Goal: Task Accomplishment & Management: Use online tool/utility

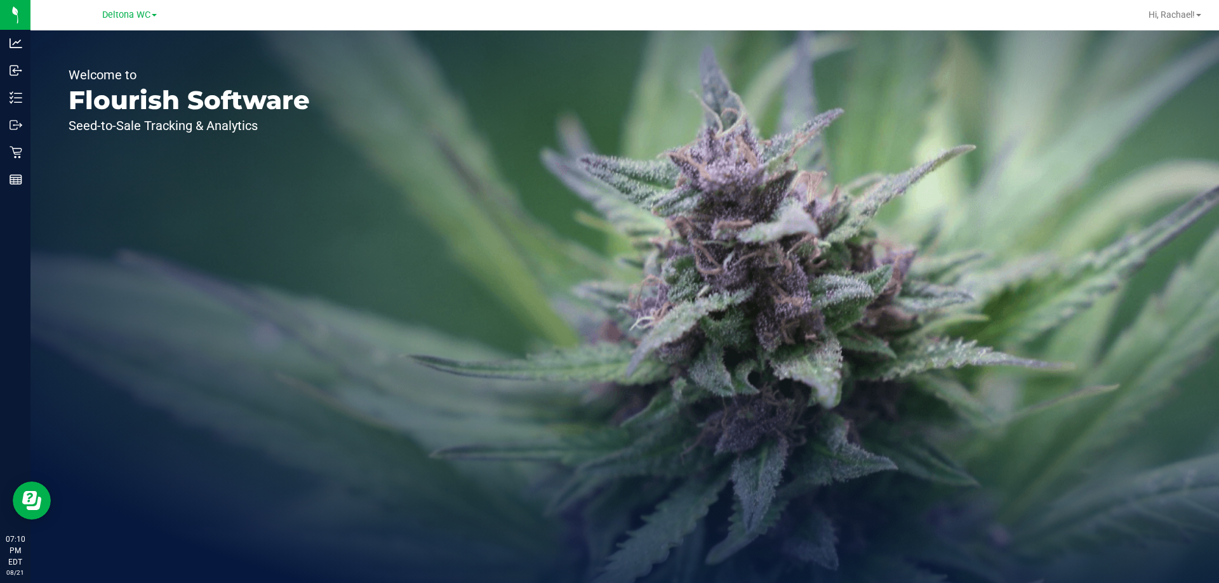
click at [116, 6] on div "Deltona WC" at bounding box center [129, 15] width 185 height 20
click at [116, 15] on span "Deltona WC" at bounding box center [126, 15] width 48 height 11
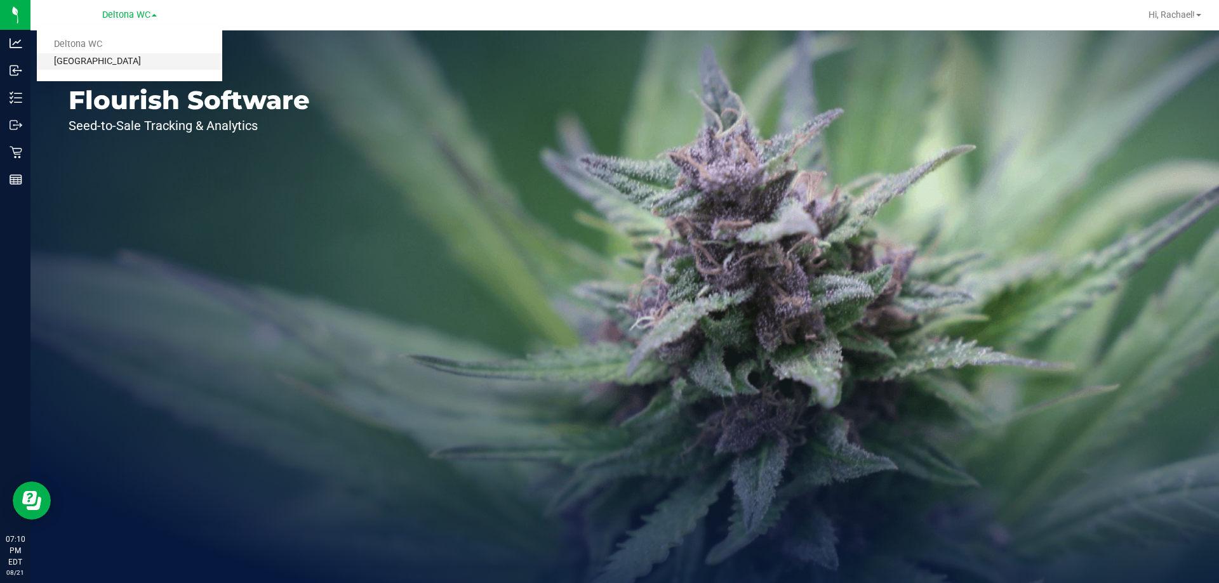
click at [112, 61] on link "[GEOGRAPHIC_DATA]" at bounding box center [129, 61] width 185 height 17
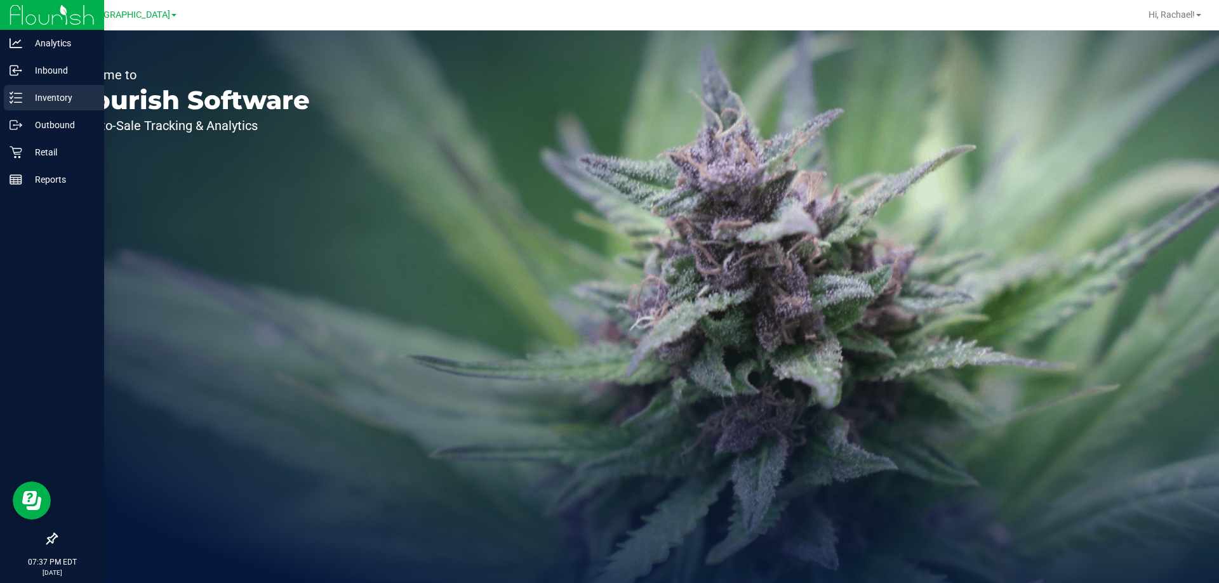
click at [58, 102] on p "Inventory" at bounding box center [60, 97] width 76 height 15
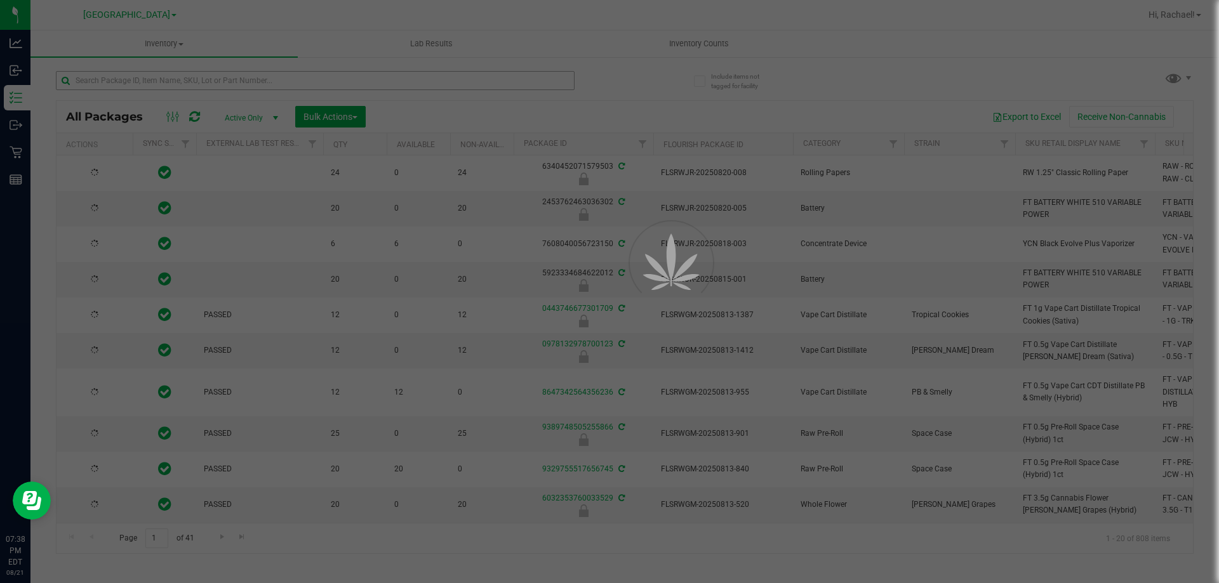
click at [226, 80] on div at bounding box center [609, 291] width 1219 height 583
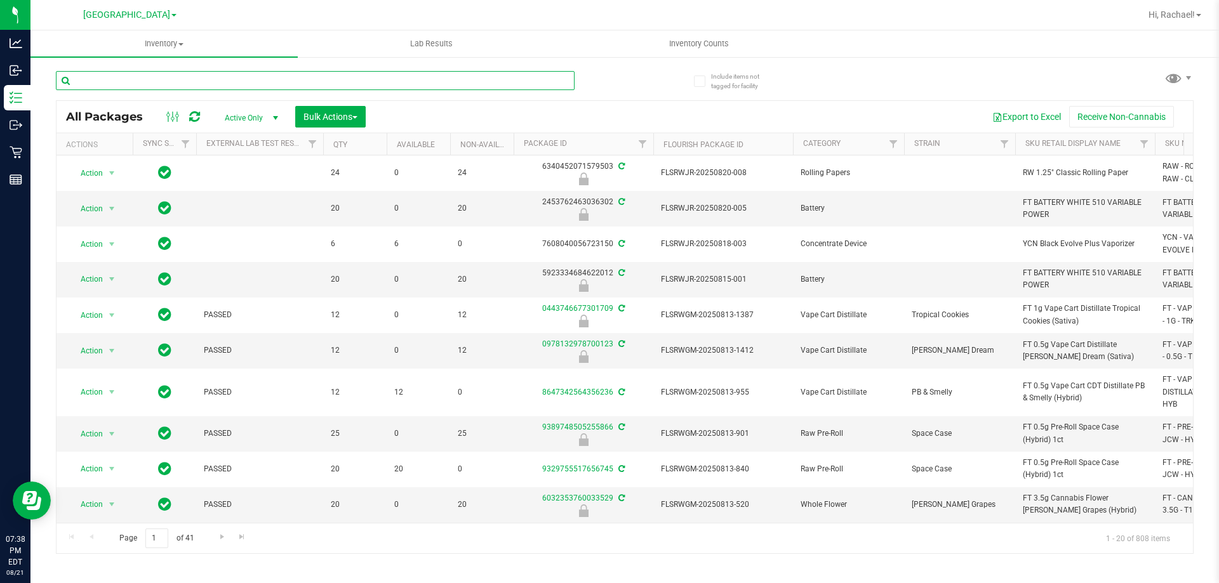
click at [241, 78] on input "text" at bounding box center [315, 80] width 519 height 19
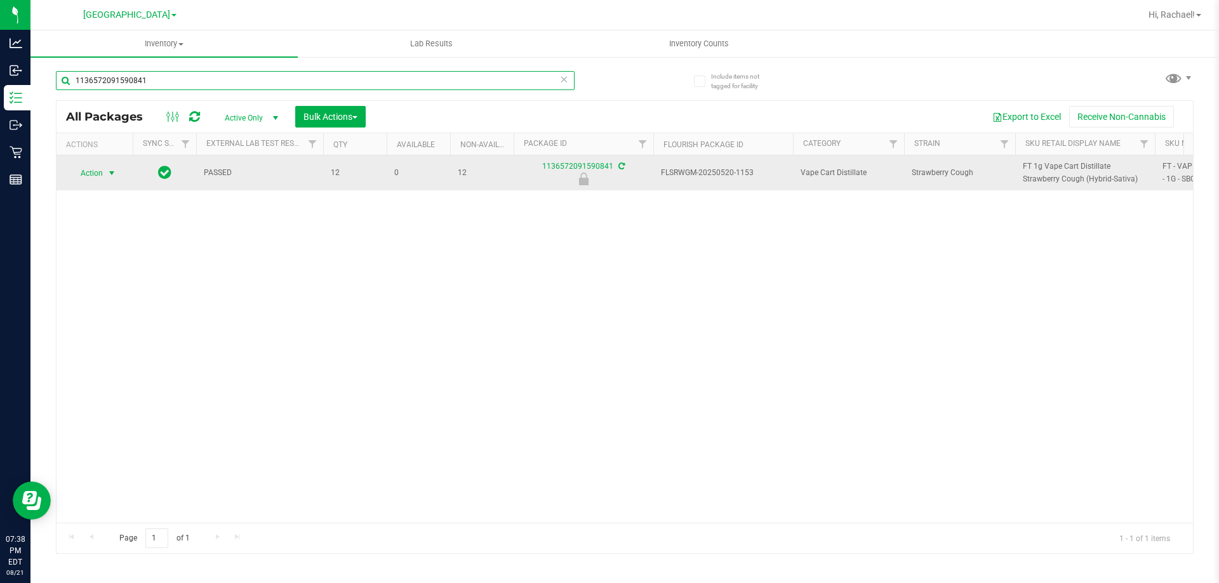
type input "1136572091590841"
click at [110, 174] on span "select" at bounding box center [112, 173] width 10 height 10
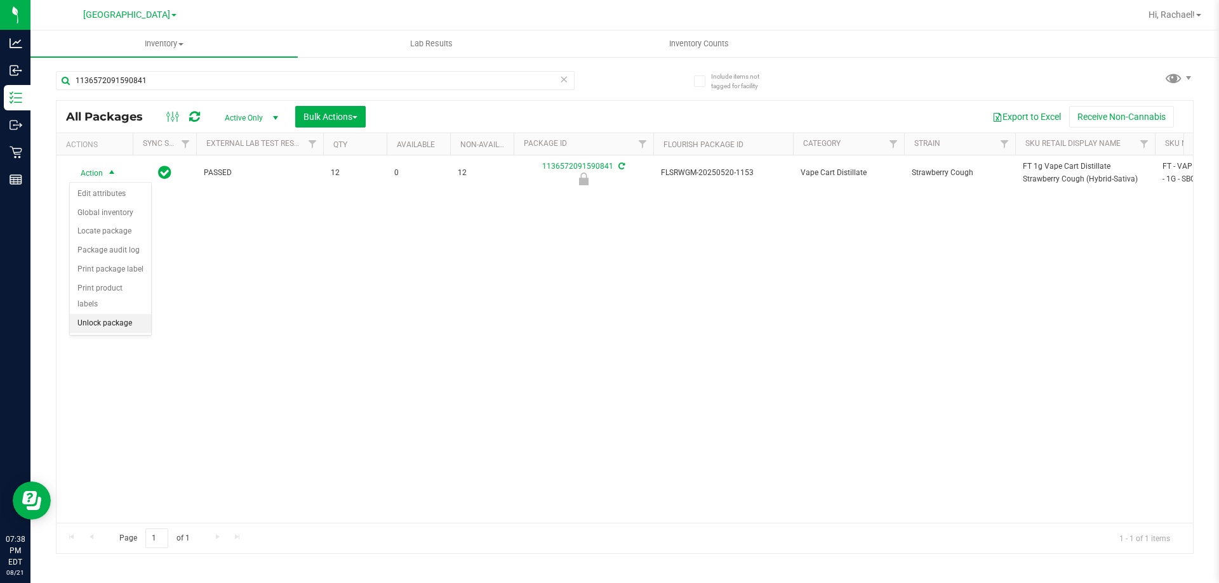
click at [101, 314] on li "Unlock package" at bounding box center [110, 323] width 81 height 19
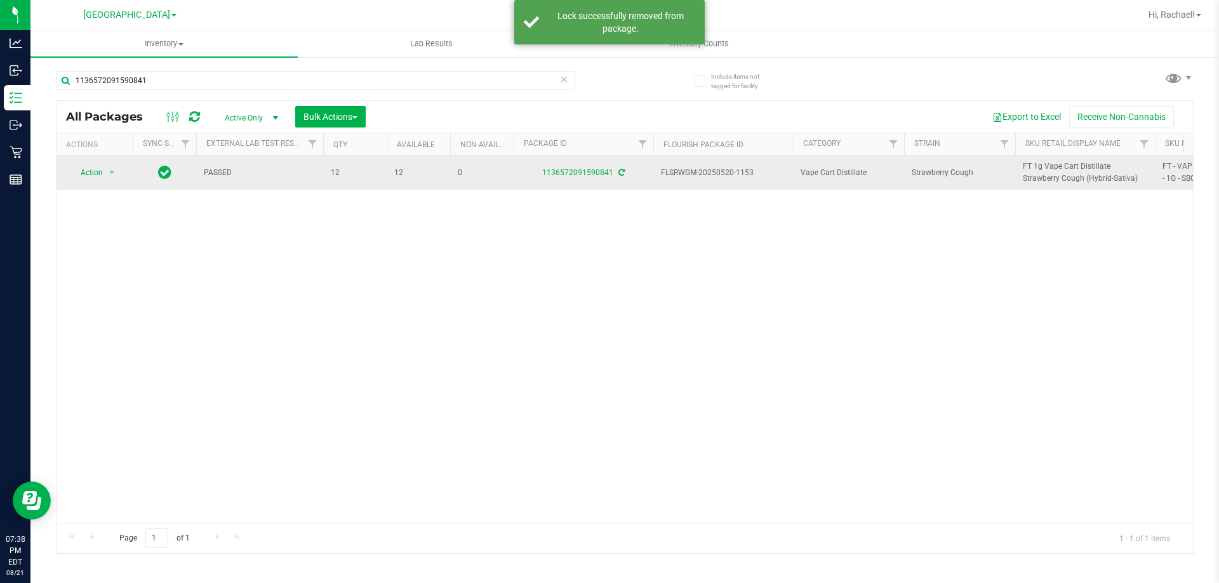
click at [1074, 175] on span "FT 1g Vape Cart Distillate Strawberry Cough (Hybrid-Sativa)" at bounding box center [1085, 173] width 124 height 24
copy tr "FT 1g Vape Cart Distillate Strawberry Cough (Hybrid-Sativa)"
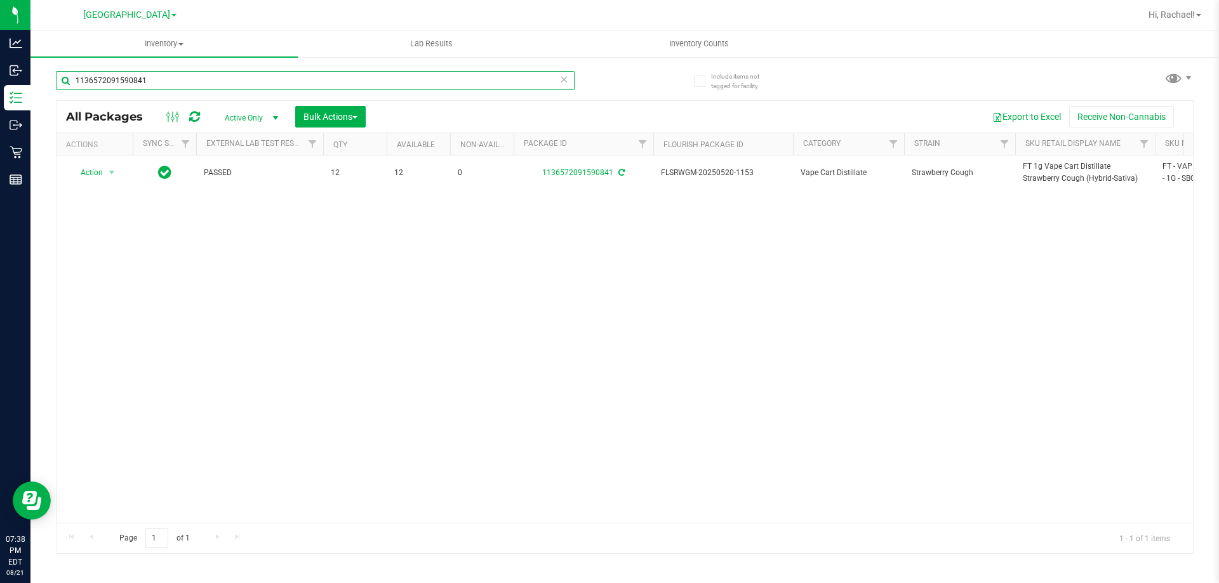
click at [206, 80] on input "1136572091590841" at bounding box center [315, 80] width 519 height 19
paste input "FT 1g Vape Cart Distillate Strawberry Cough (Hybrid-Sativa)"
type input "FT 1g Vape Cart Distillate Strawberry Cough (Hybrid-Sativa)"
